Goal: Information Seeking & Learning: Learn about a topic

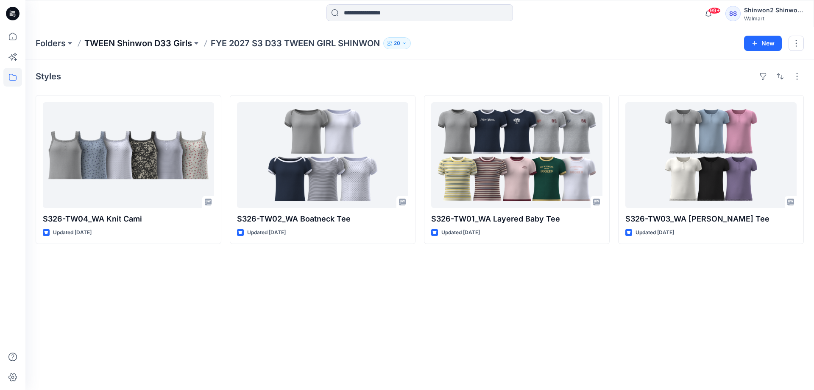
click at [119, 46] on p "TWEEN Shinwon D33 Girls" at bounding box center [138, 43] width 108 height 12
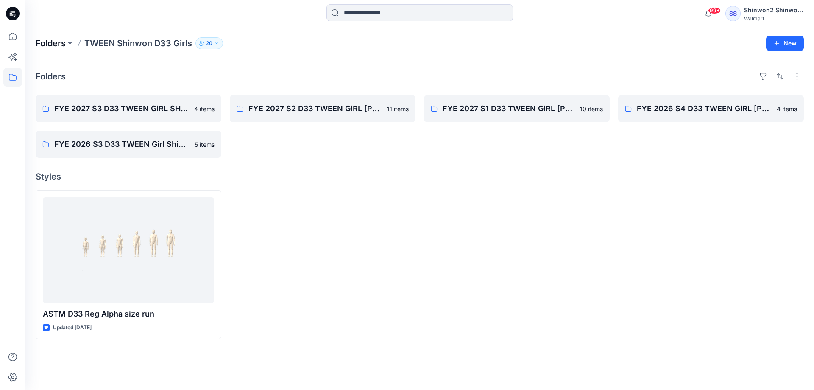
click at [44, 40] on p "Folders" at bounding box center [51, 43] width 30 height 12
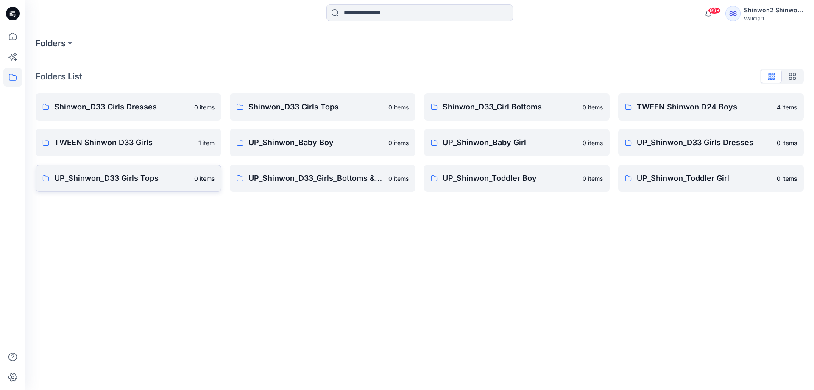
click at [152, 177] on p "UP_Shinwon_D33 Girls Tops" at bounding box center [121, 178] width 135 height 12
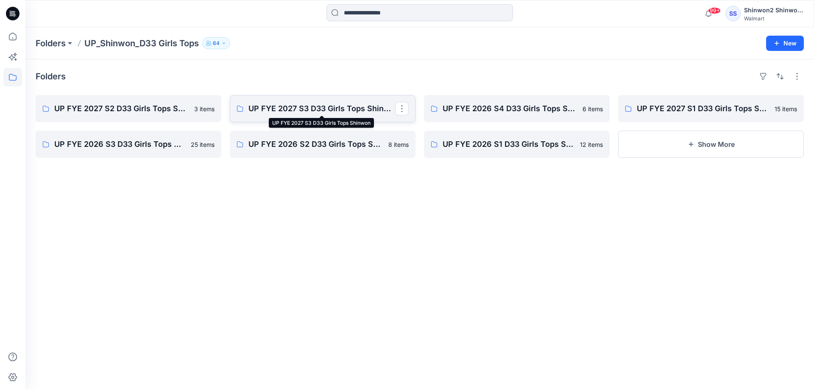
click at [329, 107] on p "UP FYE 2027 S3 D33 Girls Tops Shinwon" at bounding box center [321, 109] width 147 height 12
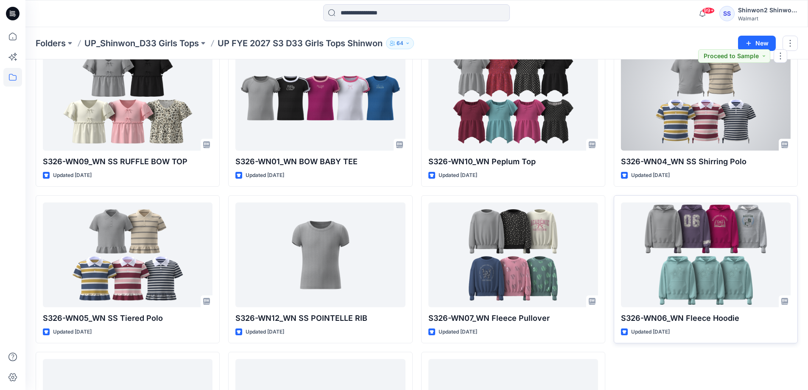
scroll to position [170, 0]
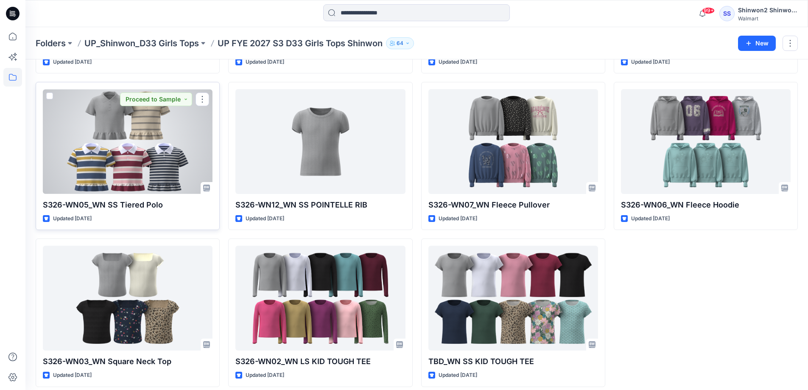
click at [115, 203] on p "S326-WN05_WN SS Tiered Polo" at bounding box center [128, 205] width 170 height 12
click at [150, 145] on div at bounding box center [128, 141] width 170 height 105
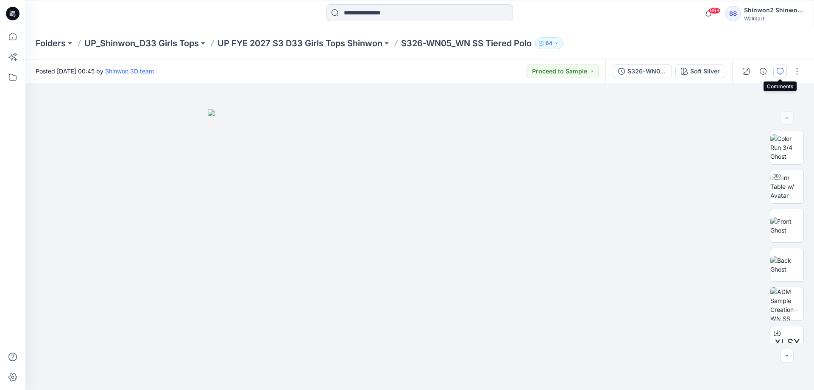
click at [777, 73] on icon "button" at bounding box center [780, 71] width 7 height 7
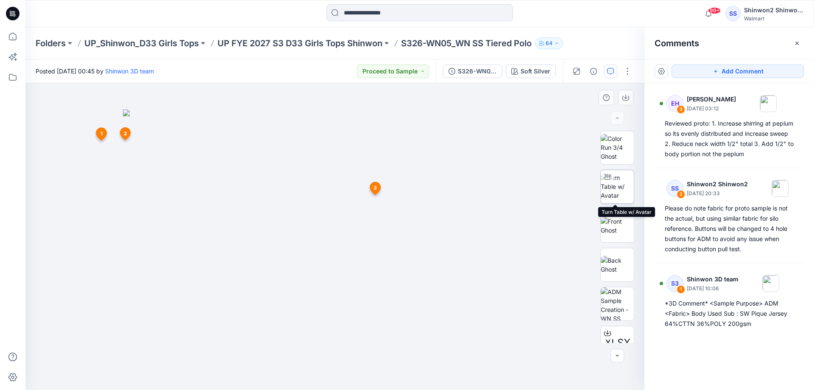
click at [630, 191] on img at bounding box center [617, 186] width 33 height 27
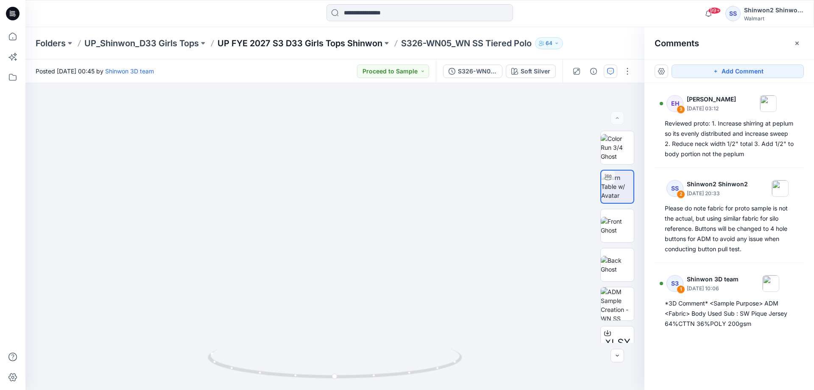
click at [324, 42] on p "UP FYE 2027 S3 D33 Girls Tops Shinwon" at bounding box center [299, 43] width 165 height 12
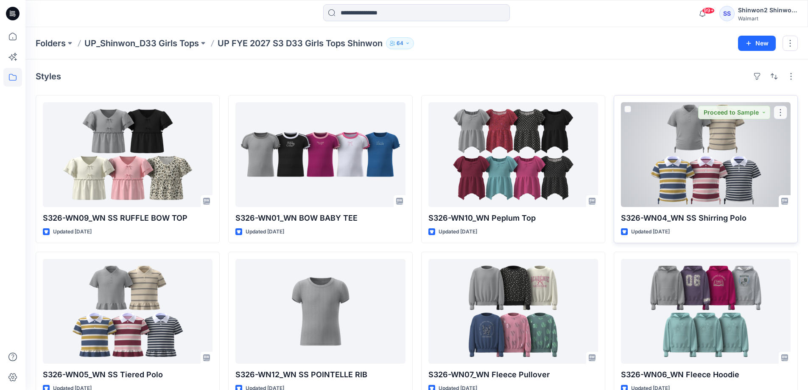
click at [685, 187] on div at bounding box center [706, 154] width 170 height 105
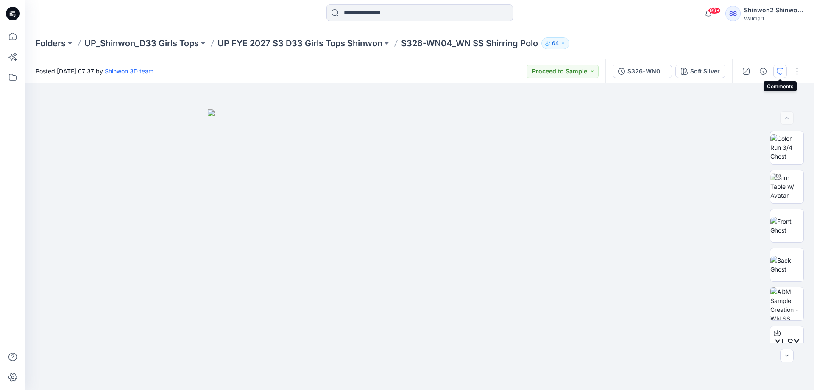
click at [780, 71] on icon "button" at bounding box center [780, 71] width 7 height 7
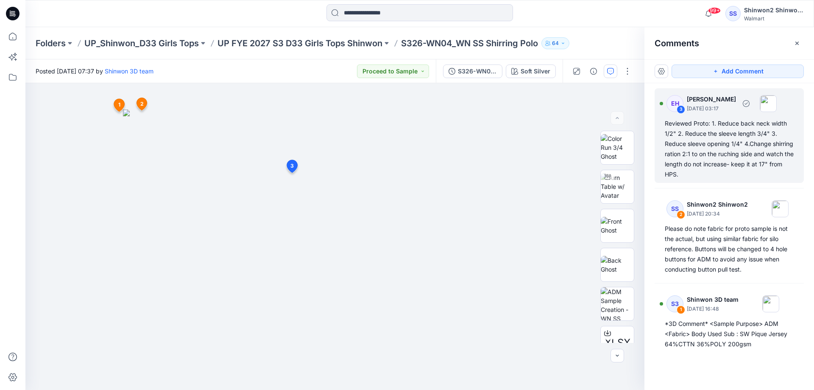
click at [718, 136] on div "Reviewed Proto: 1. Reduce back neck width 1/2" 2. Reduce the sleeve length 3/4"…" at bounding box center [729, 148] width 129 height 61
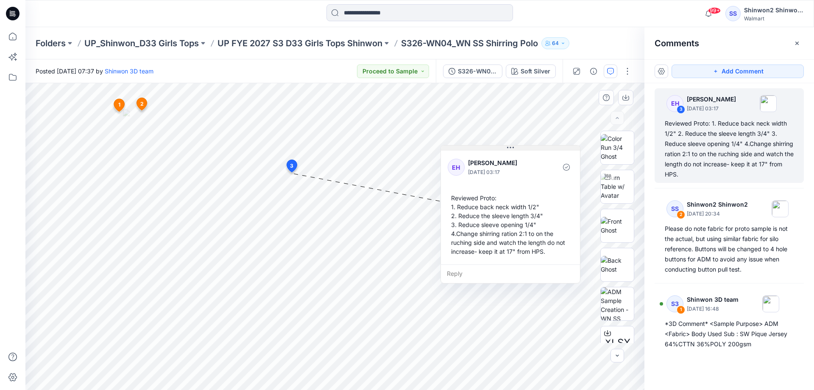
drag, startPoint x: 336, startPoint y: 178, endPoint x: 498, endPoint y: 147, distance: 165.0
click at [498, 147] on button at bounding box center [510, 147] width 139 height 5
click at [354, 43] on p "UP FYE 2027 S3 D33 Girls Tops Shinwon" at bounding box center [299, 43] width 165 height 12
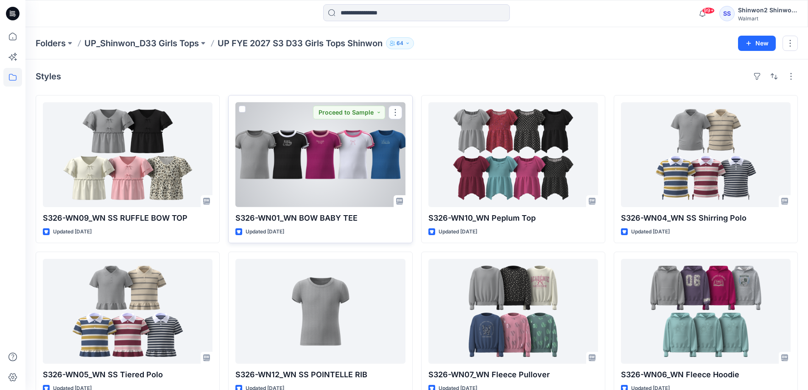
click at [335, 170] on div at bounding box center [320, 154] width 170 height 105
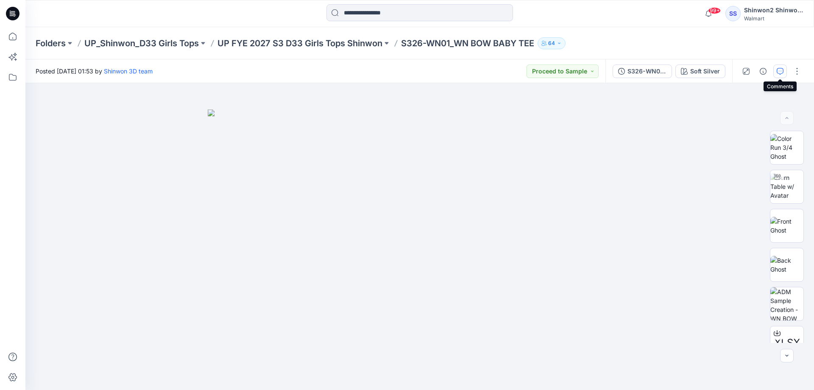
click at [780, 72] on icon "button" at bounding box center [780, 71] width 7 height 7
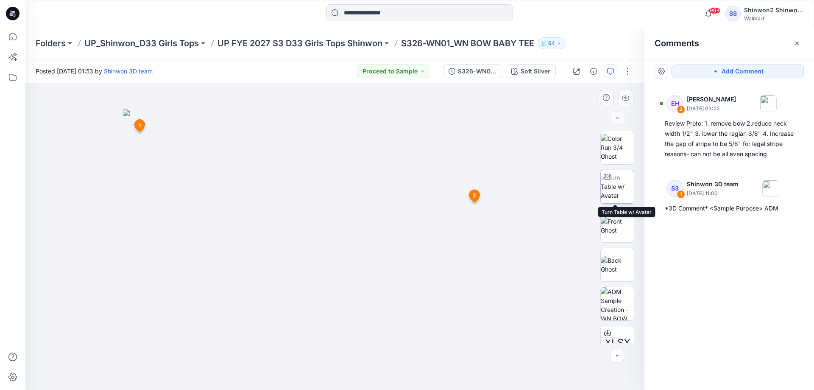
click at [619, 200] on img at bounding box center [617, 186] width 33 height 27
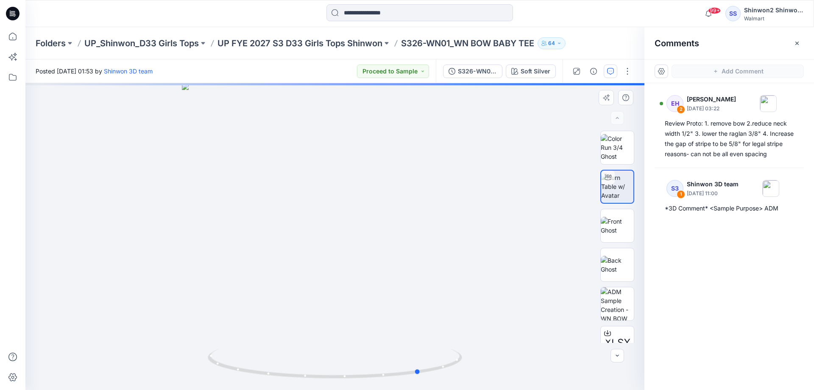
drag, startPoint x: 318, startPoint y: 295, endPoint x: 404, endPoint y: 301, distance: 86.7
click at [404, 301] on div at bounding box center [334, 236] width 619 height 307
click at [376, 302] on div at bounding box center [334, 236] width 619 height 307
drag, startPoint x: 346, startPoint y: 149, endPoint x: 351, endPoint y: 256, distance: 106.9
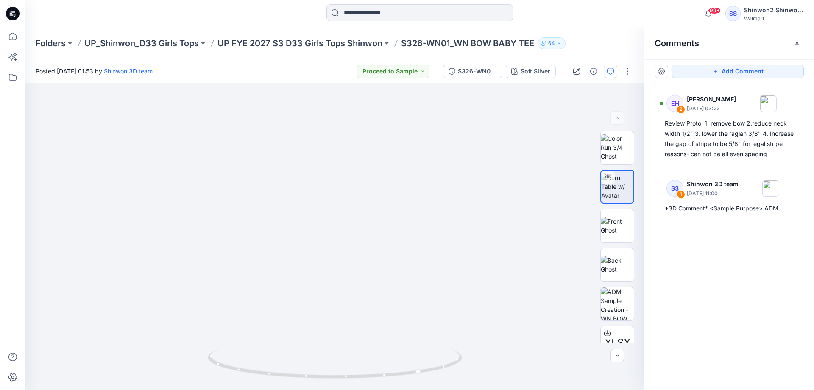
click at [325, 52] on div "Folders UP_Shinwon_D33 Girls Tops UP FYE 2027 S3 D33 Girls Tops Shinwon S326-WN…" at bounding box center [419, 43] width 789 height 32
click at [341, 44] on p "UP FYE 2027 S3 D33 Girls Tops Shinwon" at bounding box center [299, 43] width 165 height 12
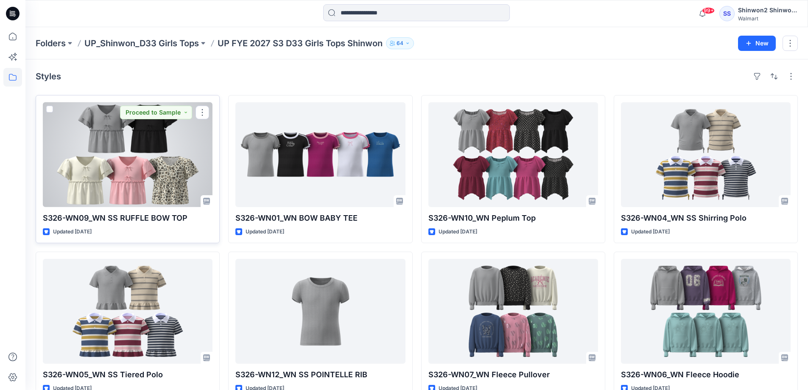
click at [94, 166] on div at bounding box center [128, 154] width 170 height 105
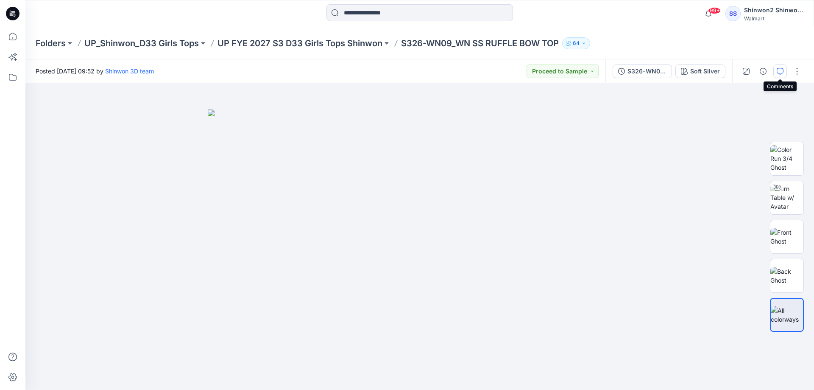
click at [779, 70] on icon "button" at bounding box center [780, 71] width 7 height 7
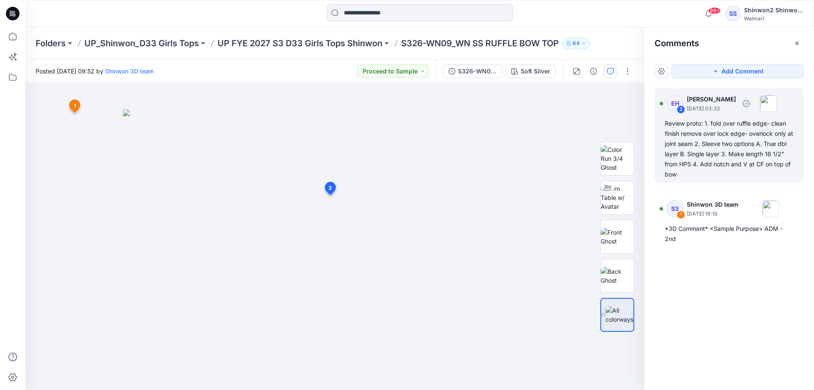
click at [708, 142] on div "Review proto: 1. fold over ruffle edge- clean finish remove over lock edge- ove…" at bounding box center [729, 148] width 129 height 61
click at [694, 148] on div "Review proto: 1. fold over ruffle edge- clean finish remove over lock edge- ove…" at bounding box center [729, 148] width 129 height 61
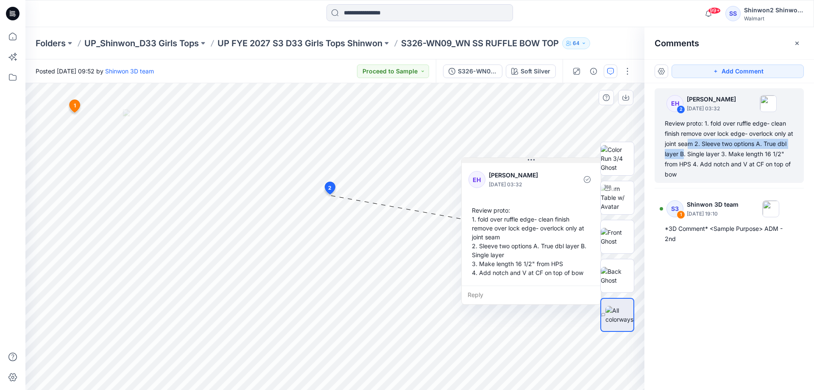
drag, startPoint x: 382, startPoint y: 201, endPoint x: 526, endPoint y: 160, distance: 150.3
click at [526, 160] on button at bounding box center [531, 160] width 139 height 5
drag, startPoint x: 724, startPoint y: 324, endPoint x: 715, endPoint y: 321, distance: 9.3
click at [720, 323] on div "EH 2 [PERSON_NAME] [DATE] 03:32 Review proto: 1. fold over ruffle edge- clean f…" at bounding box center [729, 220] width 170 height 275
drag, startPoint x: 717, startPoint y: 335, endPoint x: 674, endPoint y: 339, distance: 43.0
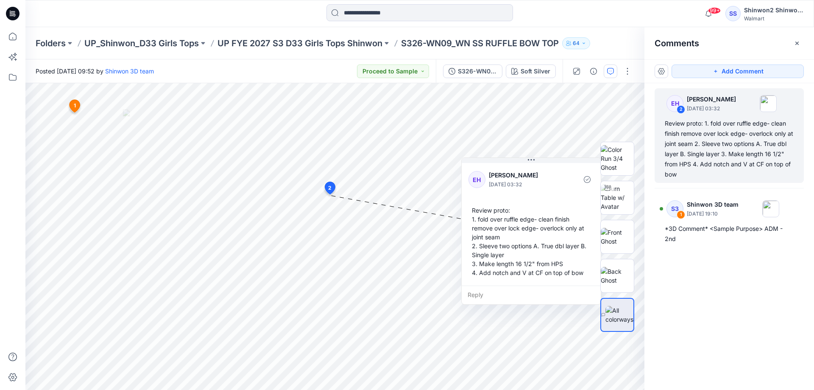
click at [716, 334] on div "EH 2 [PERSON_NAME] [DATE] 03:32 Review proto: 1. fold over ruffle edge- clean f…" at bounding box center [729, 220] width 170 height 275
click at [355, 50] on div "Folders UP_Shinwon_D33 Girls Tops UP FYE 2027 S3 D33 Girls Tops Shinwon S326-WN…" at bounding box center [419, 43] width 789 height 32
click at [42, 41] on p "Folders" at bounding box center [51, 43] width 30 height 12
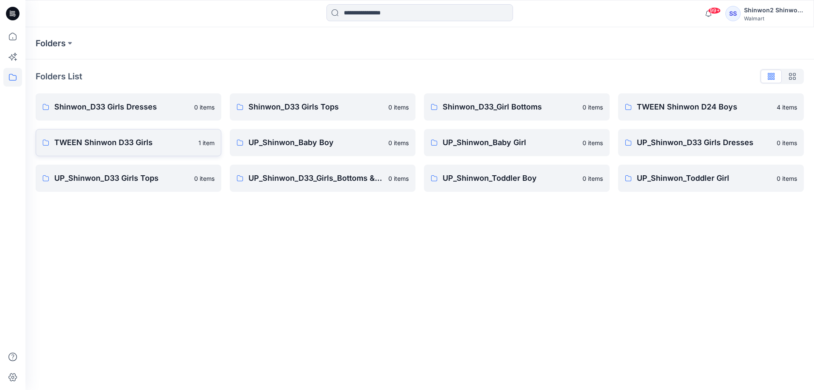
click at [123, 147] on p "TWEEN Shinwon D33 Girls" at bounding box center [123, 143] width 139 height 12
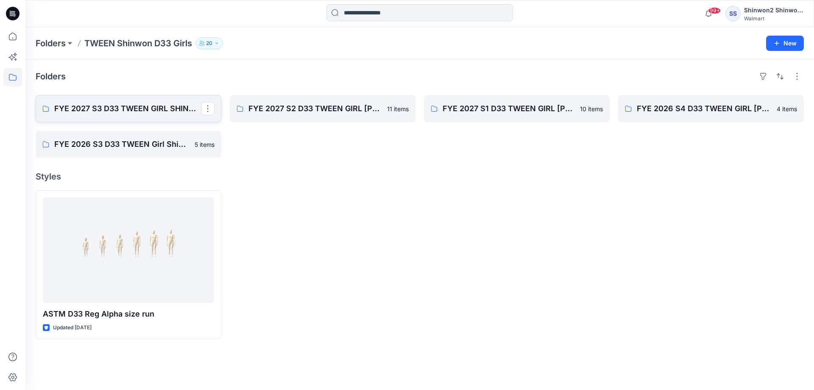
click at [136, 112] on p "FYE 2027 S3 D33 TWEEN GIRL SHINWON" at bounding box center [127, 109] width 147 height 12
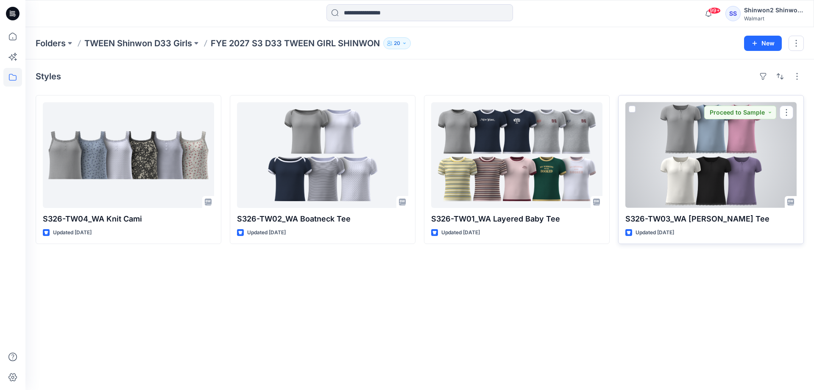
click at [706, 213] on p "S326-TW03_WA [PERSON_NAME] Tee" at bounding box center [710, 219] width 171 height 12
click at [716, 162] on div at bounding box center [710, 155] width 171 height 106
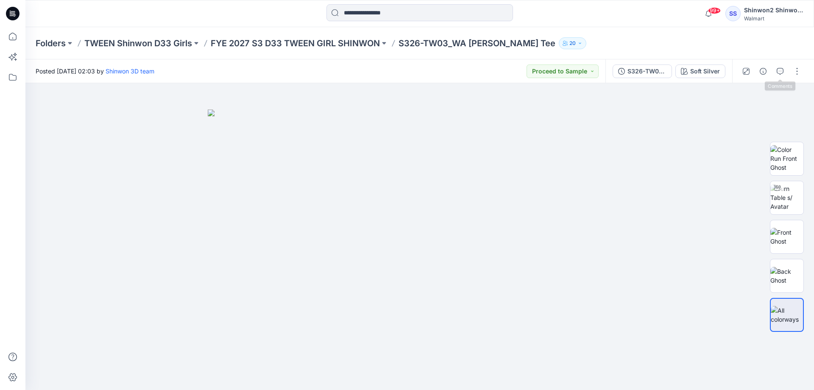
click at [773, 64] on div at bounding box center [771, 71] width 78 height 24
click at [781, 69] on icon "button" at bounding box center [780, 71] width 7 height 7
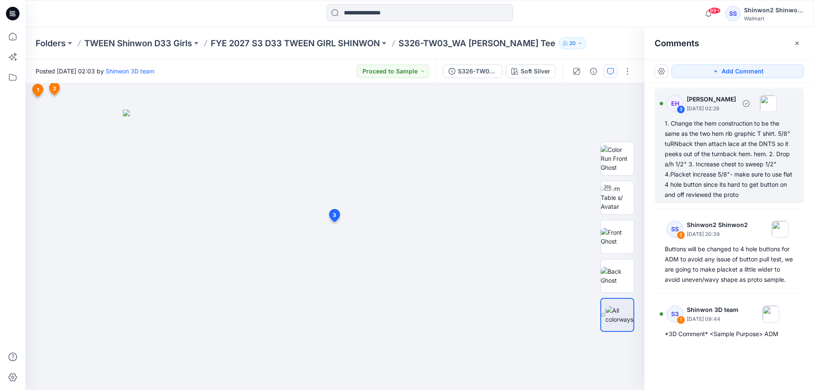
click at [731, 146] on div "1. Change the hem construction to be the same as the two hem rib graphic T shir…" at bounding box center [729, 158] width 129 height 81
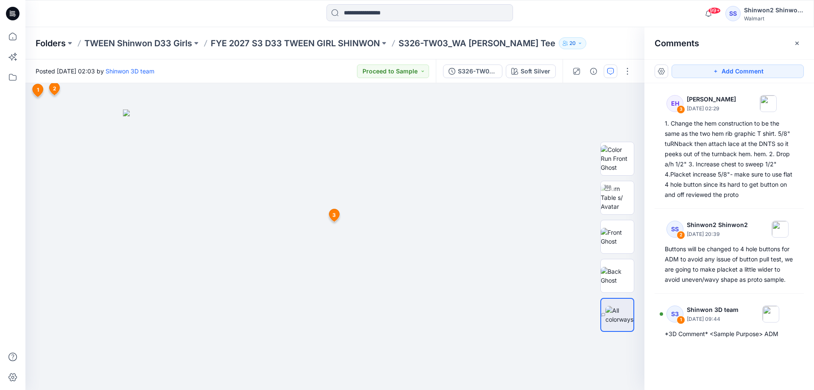
click at [56, 44] on p "Folders" at bounding box center [51, 43] width 30 height 12
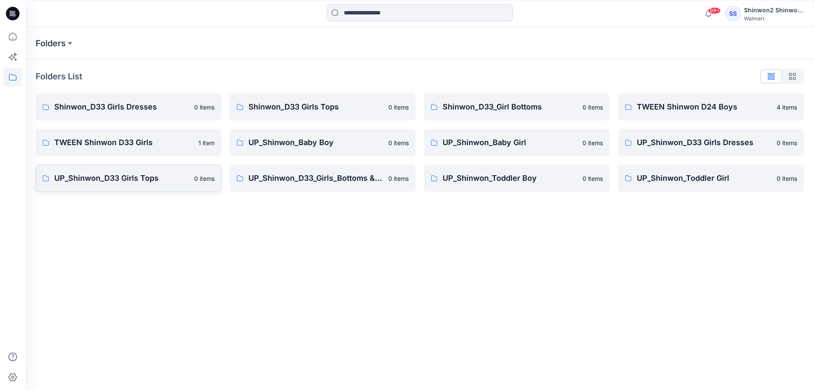
click at [128, 172] on link "UP_Shinwon_D33 Girls Tops 0 items" at bounding box center [129, 177] width 186 height 27
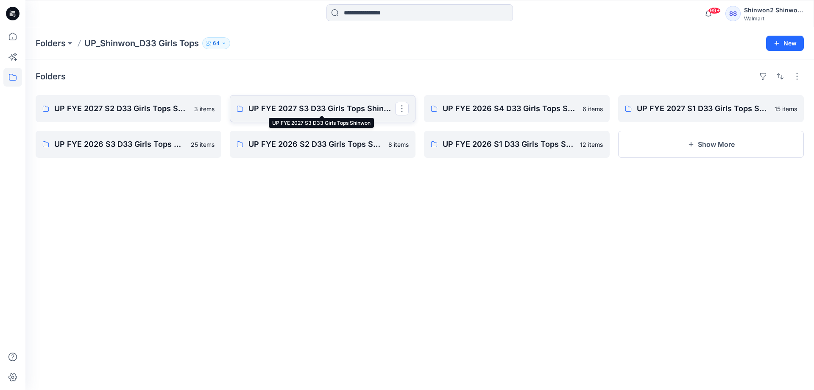
click at [358, 104] on p "UP FYE 2027 S3 D33 Girls Tops Shinwon" at bounding box center [321, 109] width 147 height 12
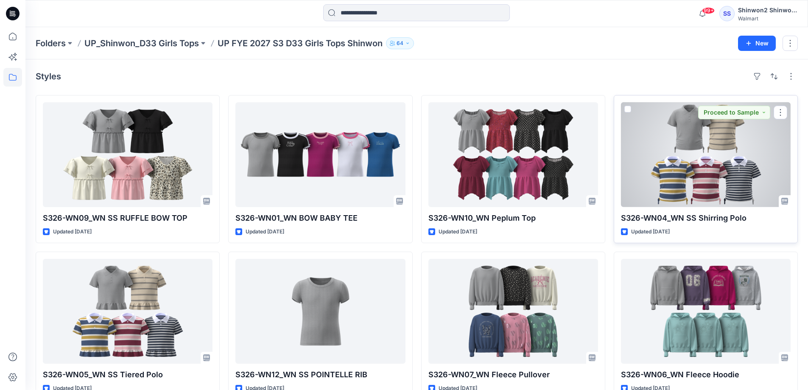
click at [776, 167] on div at bounding box center [706, 154] width 170 height 105
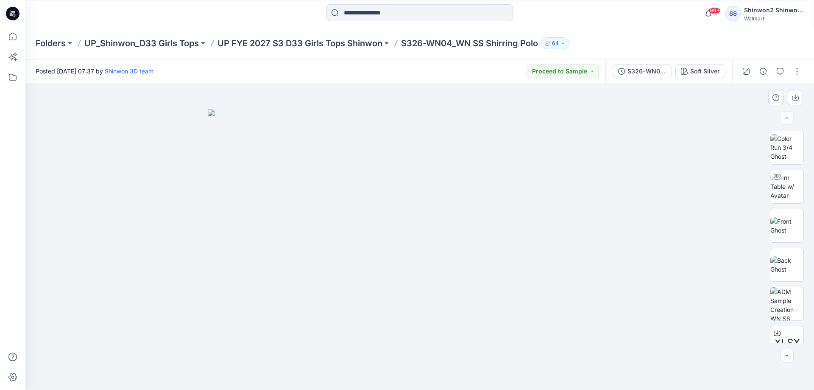
click at [56, 134] on div at bounding box center [419, 236] width 789 height 307
click at [262, 42] on p "UP FYE 2027 S3 D33 Girls Tops Shinwon" at bounding box center [299, 43] width 165 height 12
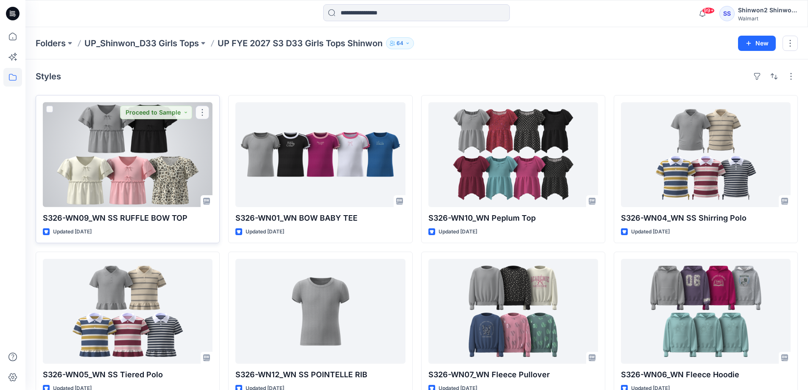
click at [171, 200] on div at bounding box center [128, 154] width 170 height 105
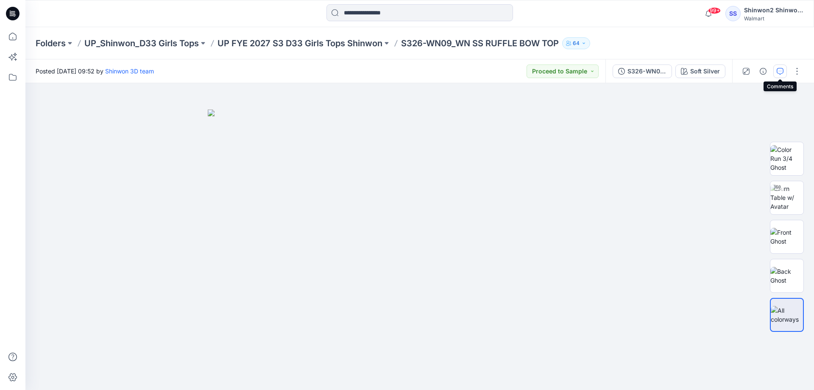
click at [780, 73] on icon "button" at bounding box center [780, 71] width 7 height 7
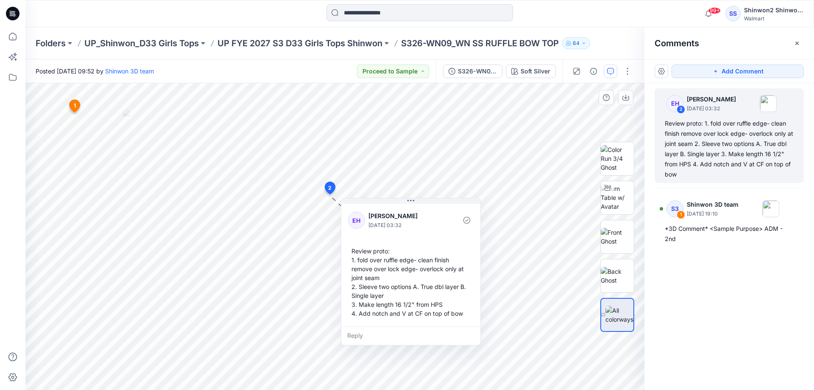
drag, startPoint x: 335, startPoint y: 314, endPoint x: 359, endPoint y: 314, distance: 24.2
click at [359, 314] on div "Review proto: 1. fold over ruffle edge- clean finish remove over lock edge- ove…" at bounding box center [410, 282] width 125 height 78
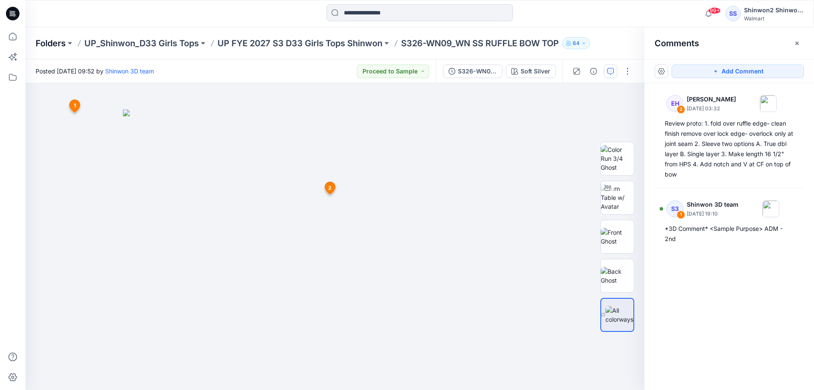
click at [50, 43] on p "Folders" at bounding box center [51, 43] width 30 height 12
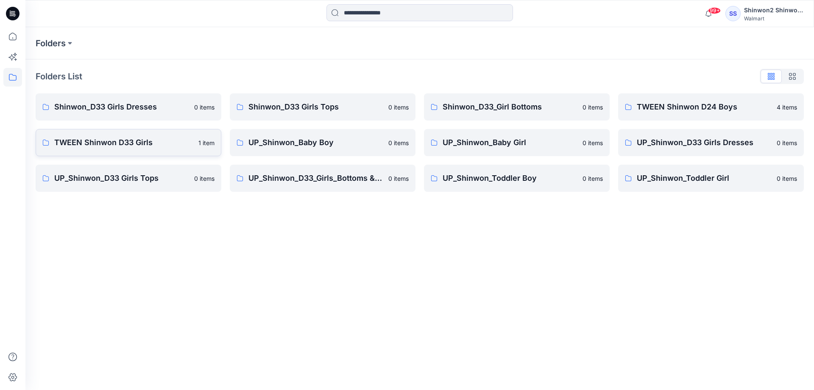
click at [132, 145] on p "TWEEN Shinwon D33 Girls" at bounding box center [123, 143] width 139 height 12
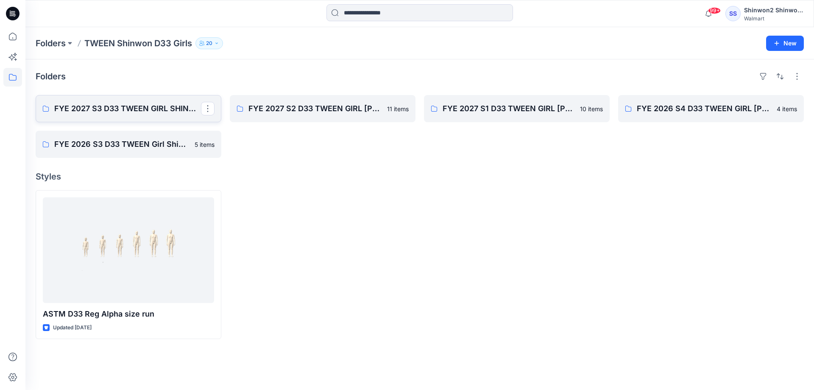
click at [139, 112] on p "FYE 2027 S3 D33 TWEEN GIRL SHINWON" at bounding box center [127, 109] width 147 height 12
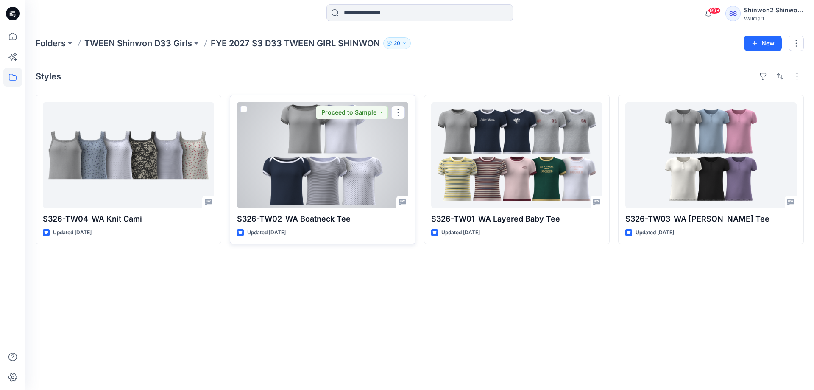
click at [362, 162] on div at bounding box center [322, 155] width 171 height 106
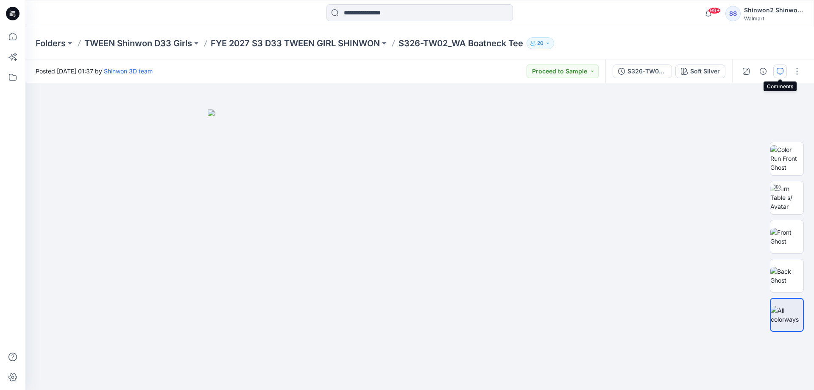
click at [783, 68] on icon "button" at bounding box center [780, 71] width 7 height 7
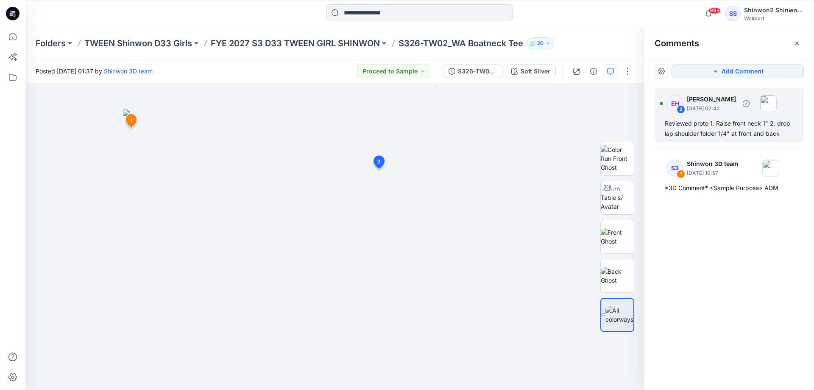
click at [728, 123] on div "Reviewed proto 1. Raise front neck 1" 2. drop lap shoulder folder 1/4" at front…" at bounding box center [729, 128] width 129 height 20
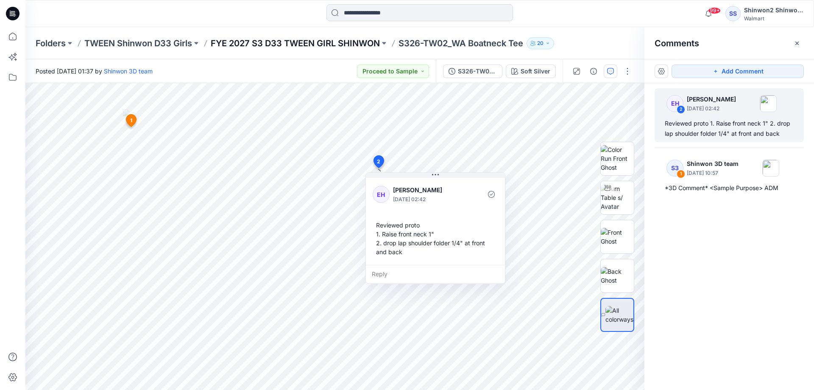
click at [299, 40] on p "FYE 2027 S3 D33 TWEEN GIRL SHINWON" at bounding box center [295, 43] width 169 height 12
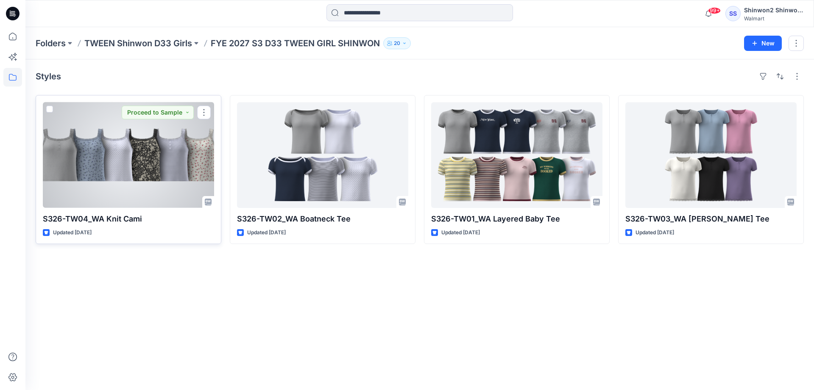
click at [93, 205] on div at bounding box center [128, 155] width 171 height 106
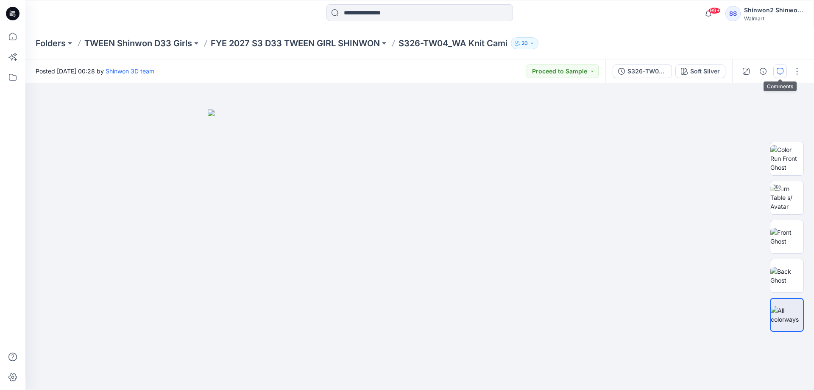
click at [781, 72] on icon "button" at bounding box center [780, 71] width 7 height 7
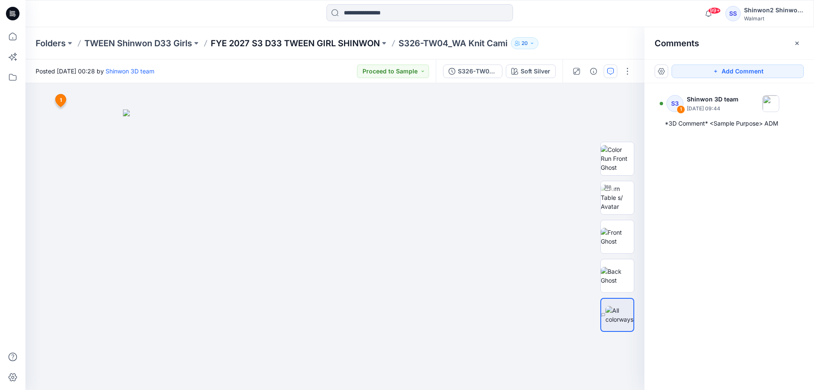
click at [340, 41] on p "FYE 2027 S3 D33 TWEEN GIRL SHINWON" at bounding box center [295, 43] width 169 height 12
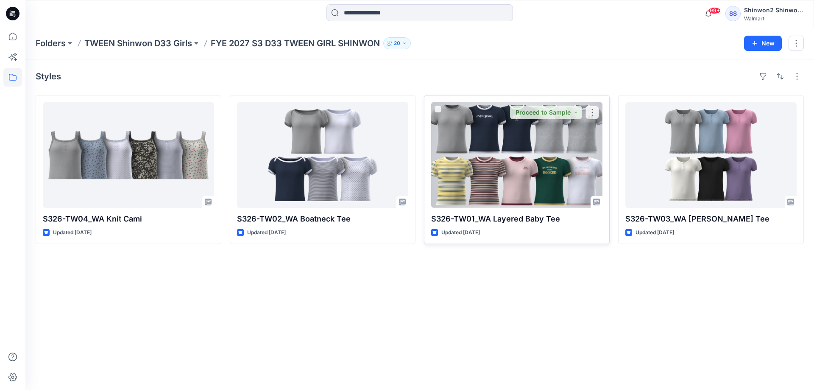
click at [549, 153] on div at bounding box center [516, 155] width 171 height 106
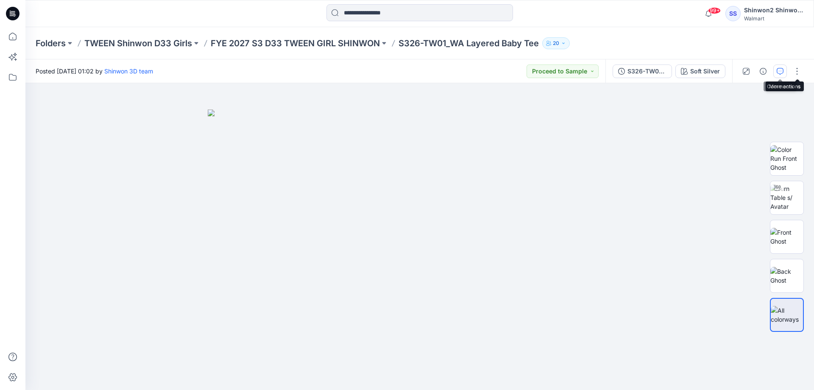
click at [779, 70] on icon "button" at bounding box center [780, 71] width 7 height 7
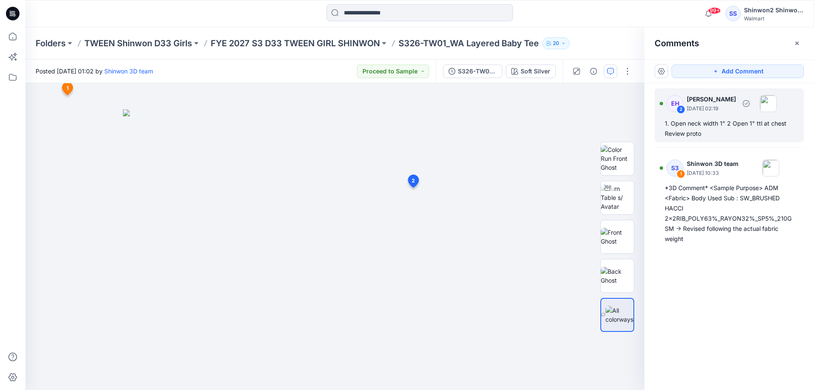
click at [731, 127] on div "1. Open neck width 1" 2 Open 1" ttl at chest Review proto" at bounding box center [729, 128] width 129 height 20
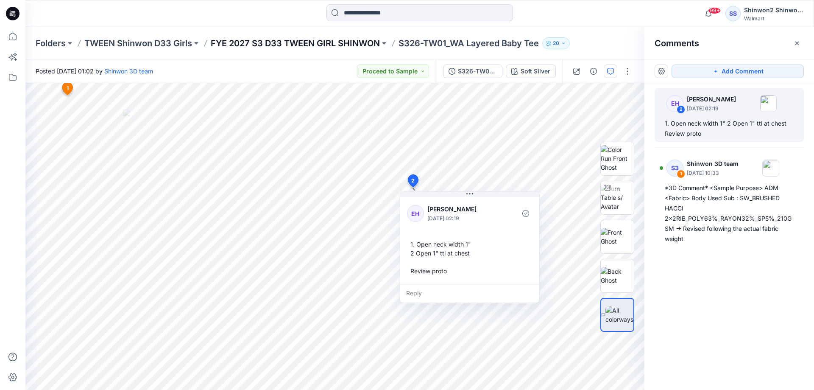
click at [361, 45] on p "FYE 2027 S3 D33 TWEEN GIRL SHINWON" at bounding box center [295, 43] width 169 height 12
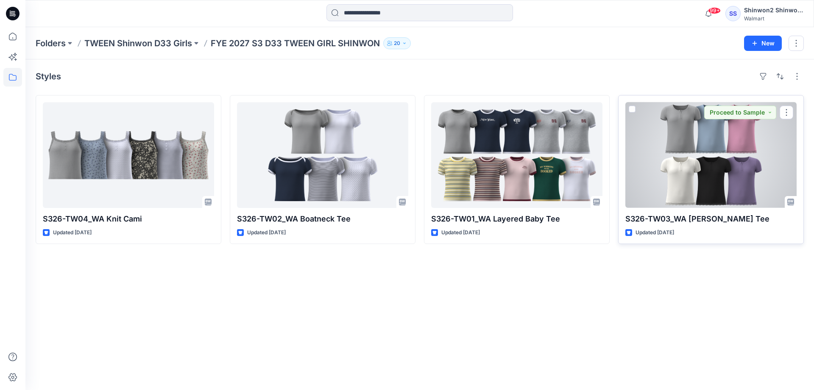
click at [702, 142] on div at bounding box center [710, 155] width 171 height 106
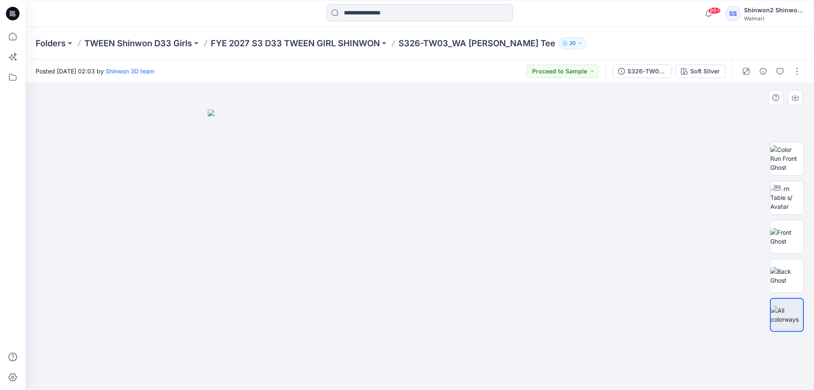
click at [425, 186] on img at bounding box center [420, 249] width 424 height 281
click at [791, 196] on img at bounding box center [786, 197] width 33 height 27
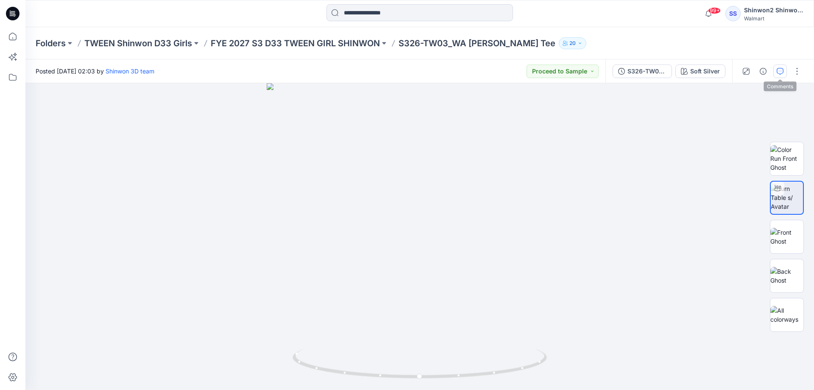
click at [776, 71] on button "button" at bounding box center [780, 71] width 14 height 14
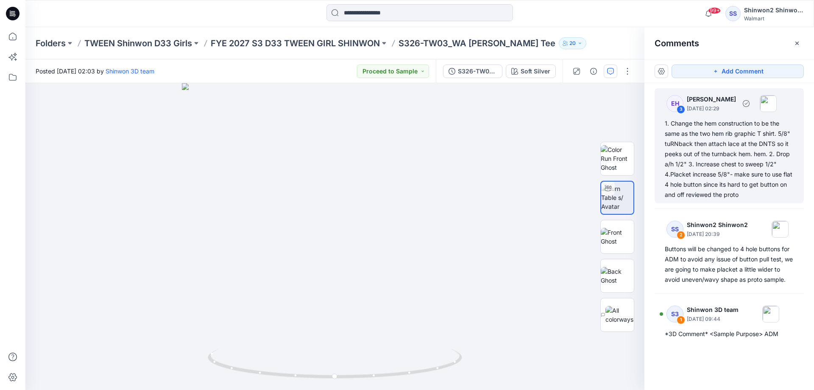
click at [773, 156] on div "1. Change the hem construction to be the same as the two hem rib graphic T shir…" at bounding box center [729, 158] width 129 height 81
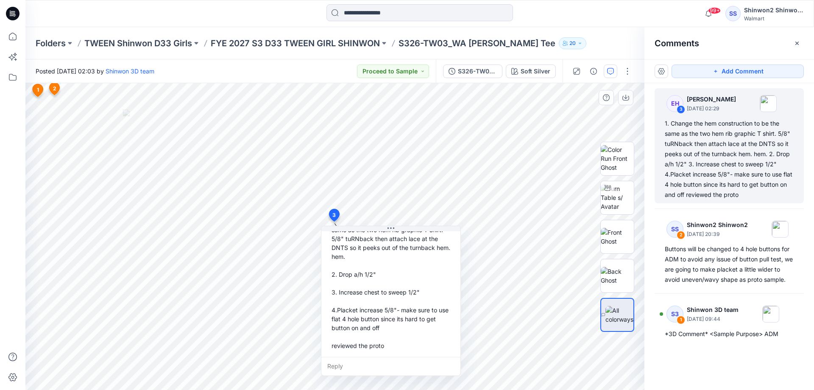
scroll to position [59, 0]
click at [343, 307] on div "1. Change the hem construction to be the same as the two hem rib graphic T shir…" at bounding box center [390, 281] width 125 height 140
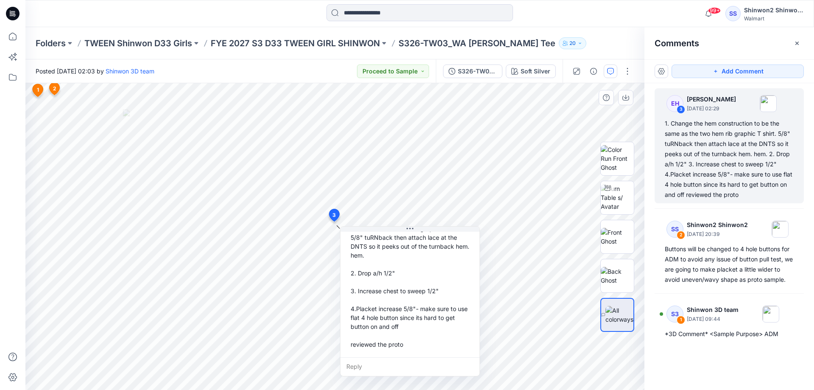
drag, startPoint x: 339, startPoint y: 306, endPoint x: 361, endPoint y: 307, distance: 22.5
click at [361, 307] on div "1. Change the hem construction to be the same as the two hem rib graphic T shir…" at bounding box center [409, 282] width 125 height 140
